Goal: Transaction & Acquisition: Purchase product/service

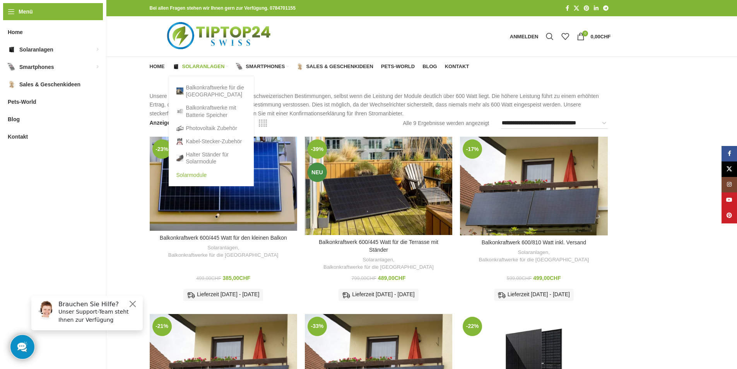
click at [194, 174] on link "Solarmodule" at bounding box center [212, 174] width 70 height 13
